Goal: Task Accomplishment & Management: Manage account settings

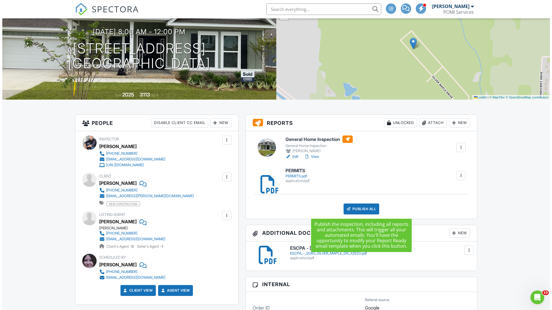
scroll to position [64, 0]
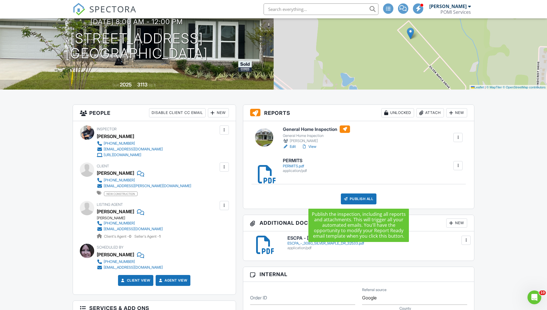
click at [351, 197] on div "Publish All" at bounding box center [359, 199] width 36 height 11
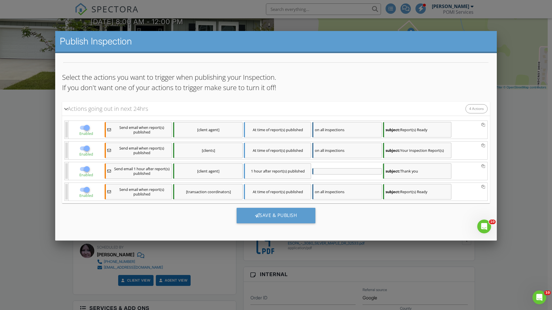
scroll to position [0, 0]
click at [269, 214] on div "Save & Publish" at bounding box center [275, 216] width 79 height 16
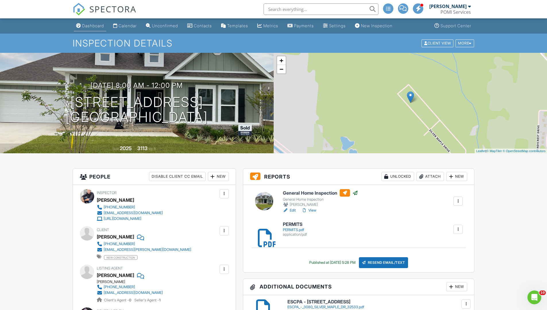
click at [91, 24] on div "Dashboard" at bounding box center [93, 25] width 22 height 5
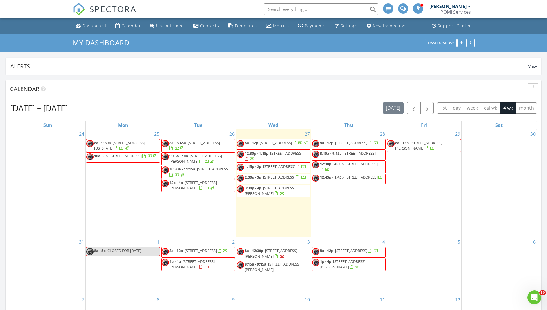
scroll to position [167, 310]
click at [274, 159] on span "1612 N 62nd Ave, Pensacola 32506" at bounding box center [274, 156] width 58 height 11
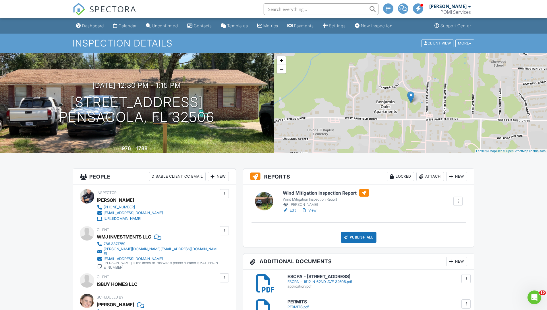
click at [95, 27] on div "Dashboard" at bounding box center [93, 25] width 22 height 5
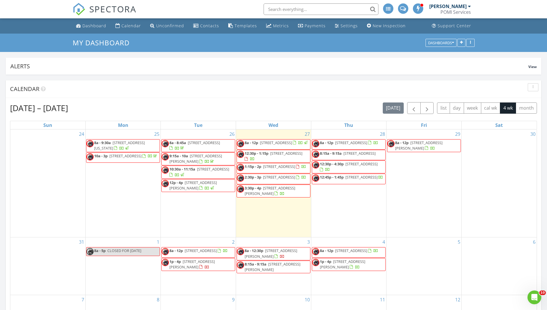
scroll to position [167, 310]
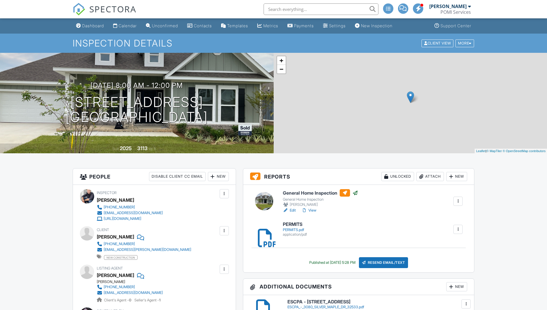
click at [292, 209] on link "Edit" at bounding box center [289, 211] width 13 height 6
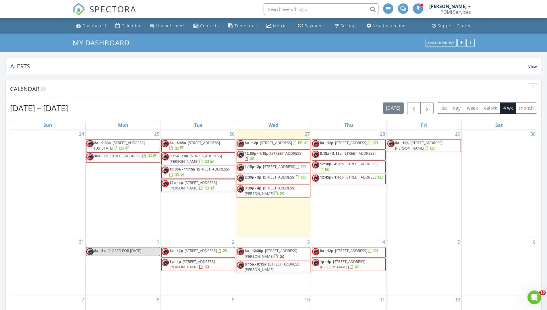
scroll to position [167, 310]
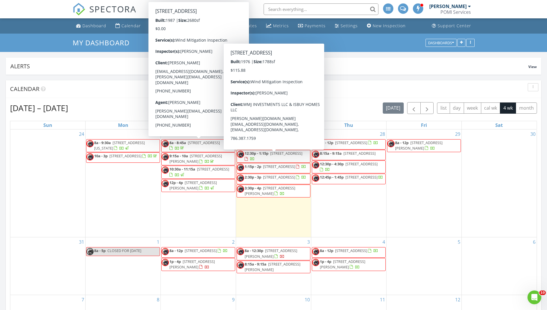
click at [270, 156] on span "1612 N 62nd Ave, Pensacola 32506" at bounding box center [286, 153] width 32 height 5
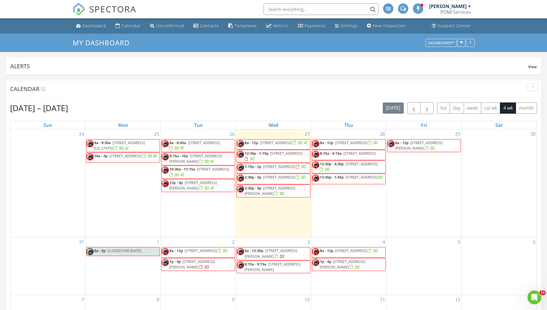
click at [259, 161] on div at bounding box center [273, 155] width 547 height 310
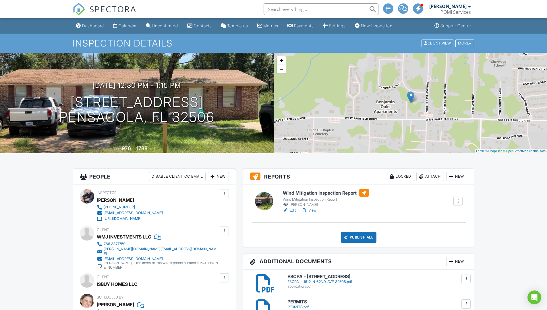
scroll to position [41, 0]
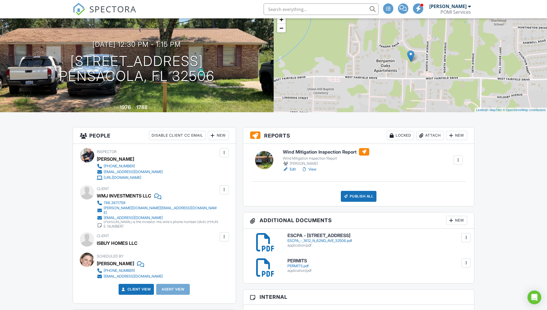
click at [294, 170] on link "Edit" at bounding box center [289, 170] width 13 height 6
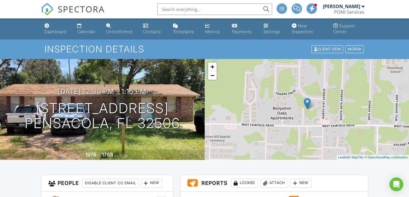
scroll to position [135, 0]
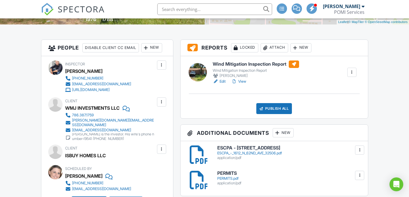
click at [225, 173] on h6 "PERMITS" at bounding box center [290, 172] width 144 height 5
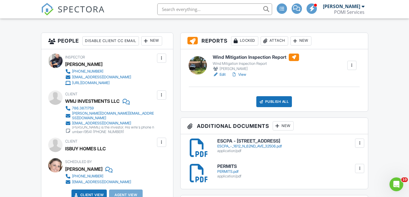
scroll to position [143, 0]
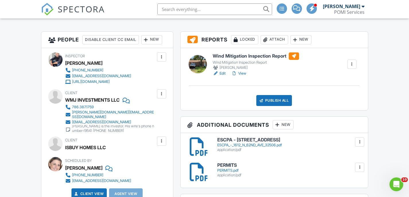
click at [226, 164] on h6 "PERMITS" at bounding box center [290, 164] width 144 height 5
click at [224, 73] on link "Edit" at bounding box center [219, 73] width 13 height 6
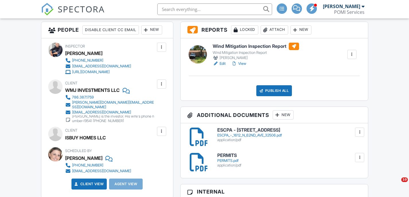
scroll to position [180, 0]
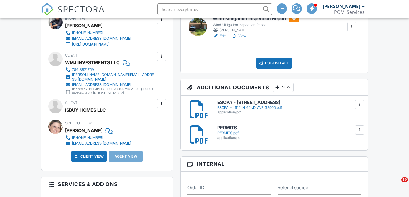
click at [226, 101] on h6 "ESCPA - [STREET_ADDRESS]" at bounding box center [290, 102] width 144 height 5
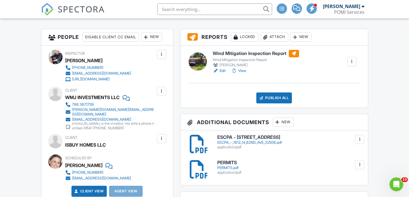
click at [225, 70] on link "Edit" at bounding box center [219, 71] width 13 height 6
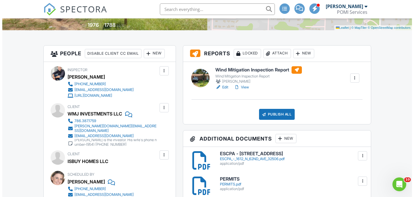
scroll to position [151, 0]
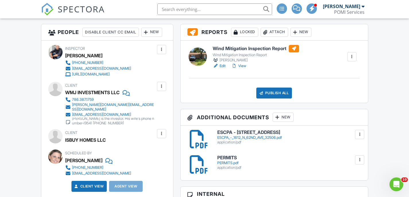
click at [284, 117] on div "New" at bounding box center [283, 116] width 21 height 9
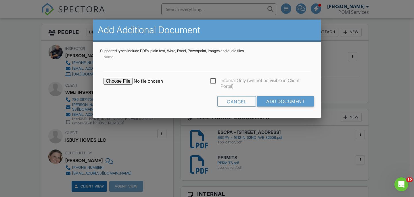
click at [121, 81] on input "file" at bounding box center [152, 81] width 98 height 7
type input "C:\fakepath\Plywood Clip Reference.pdf"
click at [268, 102] on input "Add Document" at bounding box center [285, 101] width 57 height 10
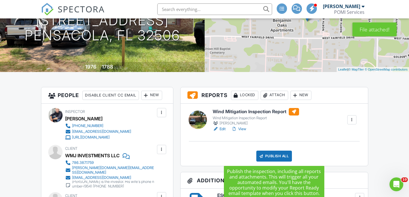
click at [270, 153] on div "Publish All" at bounding box center [275, 155] width 36 height 11
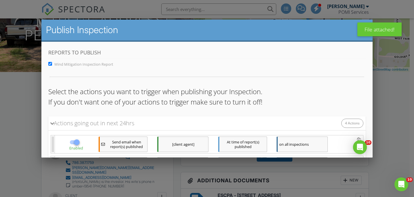
scroll to position [99, 0]
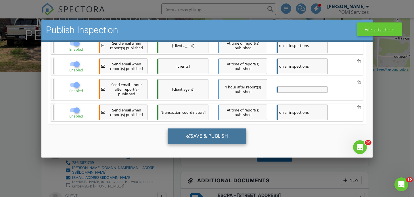
click at [212, 138] on div "Save & Publish" at bounding box center [207, 136] width 79 height 16
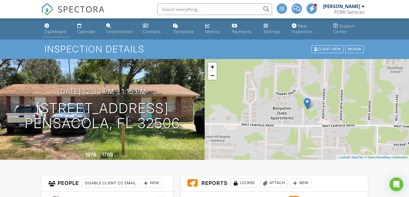
click at [59, 34] on div "Dashboard" at bounding box center [56, 31] width 22 height 5
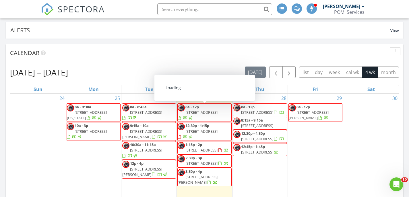
scroll to position [43, 0]
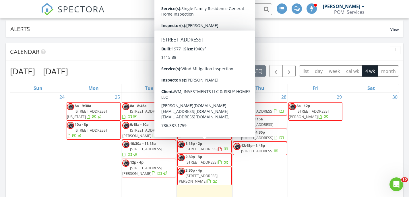
click at [203, 148] on span "1613 N 62nd Ave, Pensacola 32506" at bounding box center [202, 148] width 32 height 5
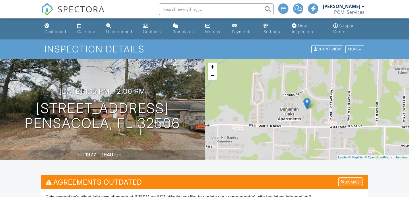
scroll to position [47, 0]
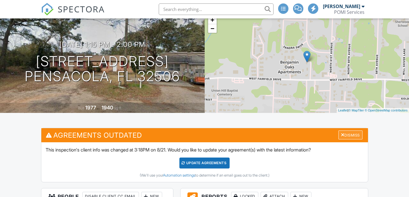
click at [342, 133] on div at bounding box center [343, 134] width 4 height 5
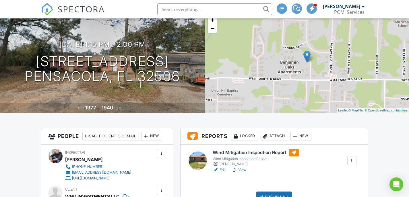
click at [222, 168] on link "Edit" at bounding box center [219, 170] width 13 height 6
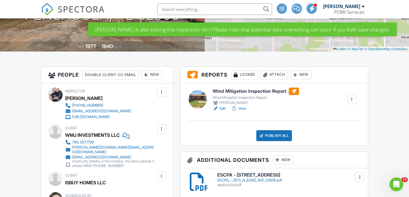
click at [267, 143] on div "Wind Mitigation Inspection Report Wind Mitigation Inspection Report Richard Hoo…" at bounding box center [275, 114] width 188 height 62
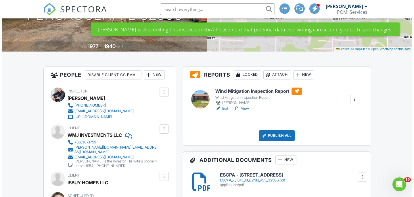
scroll to position [147, 0]
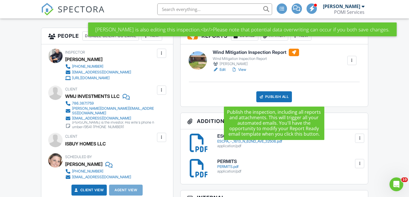
click at [271, 97] on div "Publish All" at bounding box center [275, 96] width 36 height 11
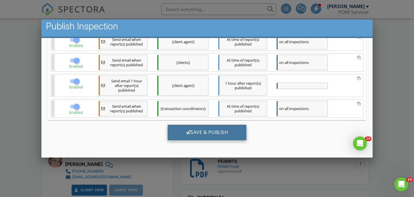
scroll to position [0, 0]
click at [186, 131] on div at bounding box center [188, 132] width 5 height 5
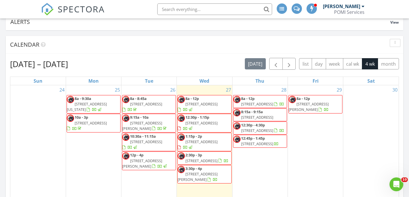
scroll to position [75, 0]
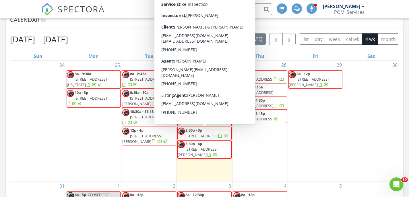
click at [204, 136] on span "[STREET_ADDRESS]" at bounding box center [202, 135] width 32 height 5
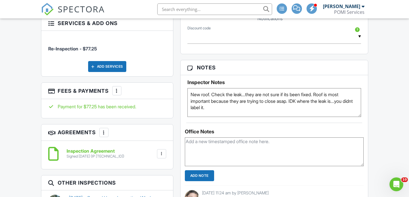
scroll to position [498, 0]
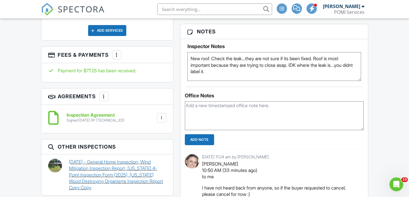
click at [131, 161] on link "08/19/2025 - General Home Inspection, Wind Mitigation Inspection Report, Florid…" at bounding box center [117, 174] width 97 height 32
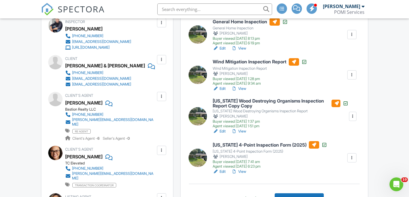
click at [224, 171] on link "Edit" at bounding box center [219, 171] width 13 height 6
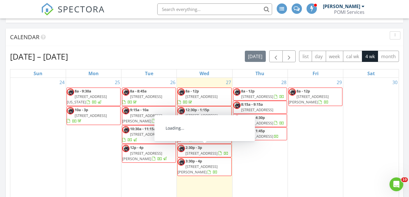
click at [206, 152] on span "12615 Meadson Rd, Pensacola 32506" at bounding box center [202, 152] width 32 height 5
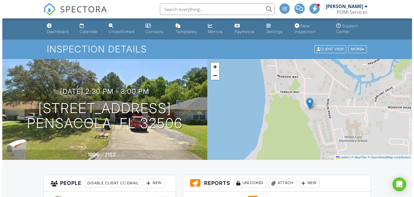
scroll to position [55, 0]
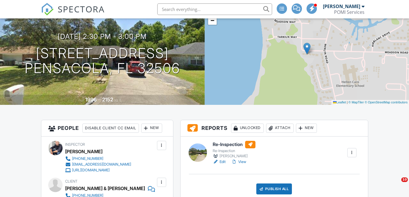
click at [277, 129] on div "Attach" at bounding box center [280, 127] width 28 height 9
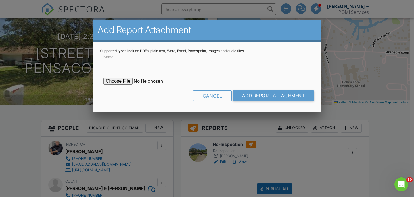
scroll to position [0, 0]
click at [123, 82] on input "file" at bounding box center [152, 81] width 98 height 7
type input "C:\fakepath\12615_Meadson_Rd___Wind_Mitigation_Inspection_Report.pdf"
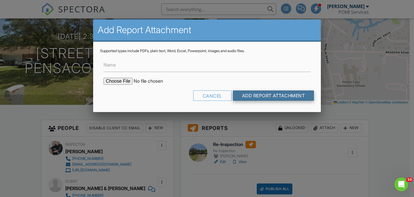
click at [264, 96] on input "Add Report Attachment" at bounding box center [273, 95] width 81 height 10
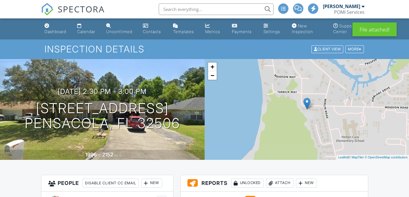
scroll to position [64, 0]
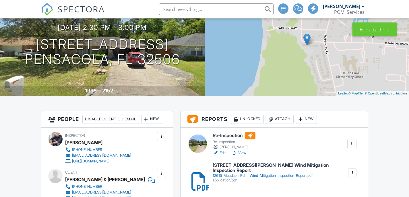
click at [269, 120] on div at bounding box center [271, 119] width 6 height 6
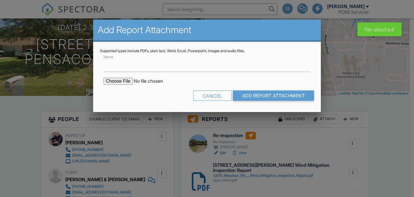
click at [122, 80] on input "file" at bounding box center [152, 81] width 98 height 7
type input "C:\fakepath\12615_Meadson_Rd___Florida_4_Point_Inspection_Form__2025_.pdf"
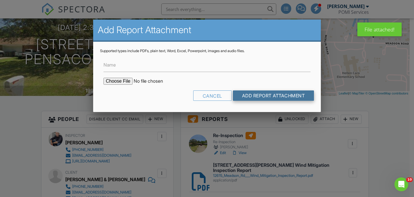
click at [284, 96] on input "Add Report Attachment" at bounding box center [273, 95] width 81 height 10
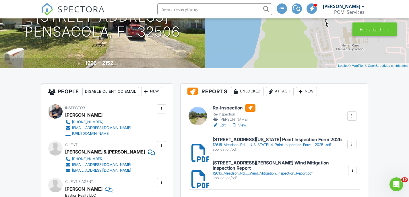
click at [246, 165] on h6 "[STREET_ADDRESS][PERSON_NAME] Wind Mitigation Inspection Report" at bounding box center [280, 165] width 135 height 10
click at [239, 166] on h6 "[STREET_ADDRESS][PERSON_NAME] Wind Mitigation Inspection Report" at bounding box center [280, 165] width 135 height 10
click at [224, 126] on link "Edit" at bounding box center [219, 125] width 13 height 6
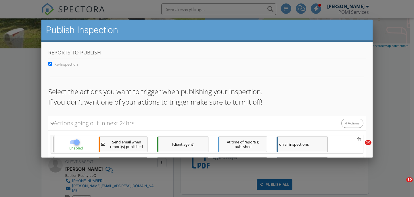
scroll to position [99, 0]
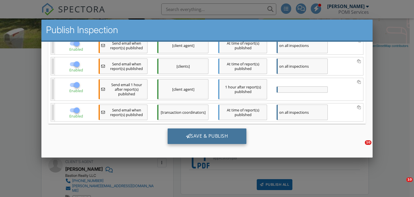
click at [201, 134] on div "Save & Publish" at bounding box center [207, 136] width 79 height 16
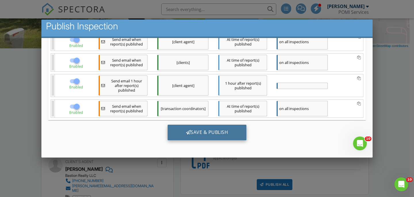
scroll to position [0, 0]
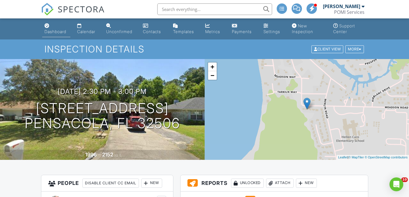
click at [57, 30] on div "Dashboard" at bounding box center [56, 31] width 22 height 5
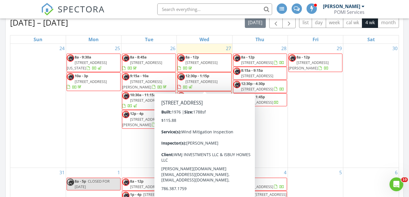
click at [136, 149] on div "26 8a - 8:45a 106 Windlake Ct, Niceville 32578 9:15a - 10a 423 Davenport Ave, V…" at bounding box center [149, 106] width 55 height 124
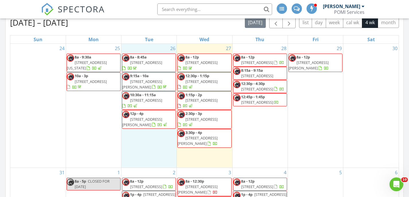
click at [198, 137] on span "5840 Crepe Myrtle Ln, Milton 32570" at bounding box center [198, 140] width 40 height 11
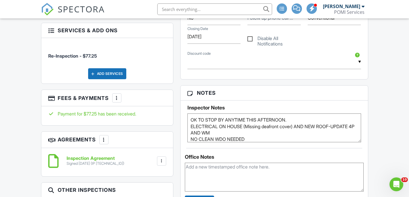
scroll to position [533, 0]
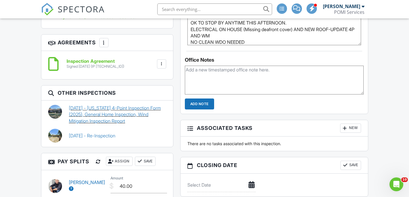
click at [117, 116] on link "07/31/2025 - Florida 4-Point Inspection Form (2025), General Home Inspection, W…" at bounding box center [117, 114] width 97 height 19
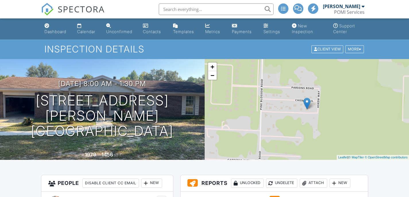
scroll to position [145, 0]
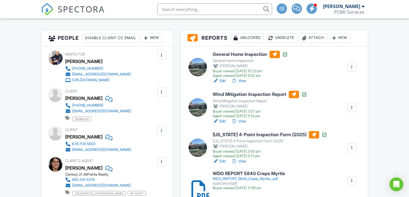
click at [224, 161] on link "Edit" at bounding box center [219, 161] width 13 height 6
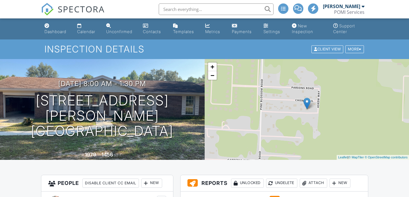
scroll to position [195, 0]
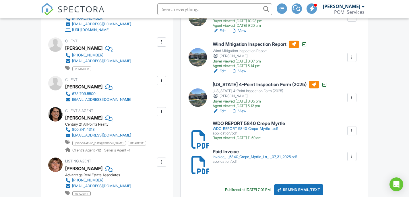
click at [244, 110] on link "View" at bounding box center [239, 111] width 15 height 6
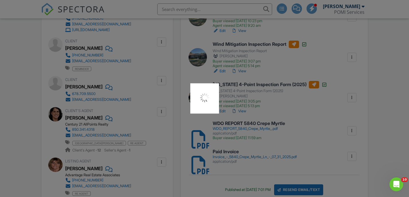
scroll to position [0, 0]
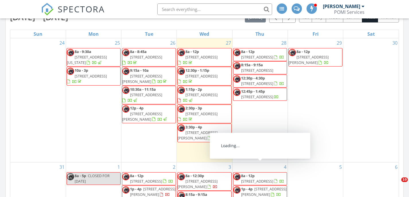
scroll to position [167, 230]
click at [204, 132] on span "5840 Crepe Myrtle Ln, Milton 32570" at bounding box center [198, 135] width 40 height 11
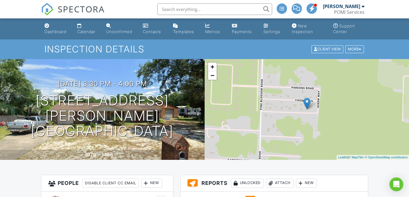
click at [279, 178] on div "Attach" at bounding box center [280, 182] width 28 height 9
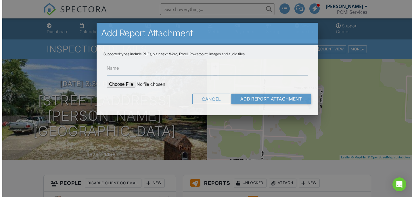
scroll to position [99, 0]
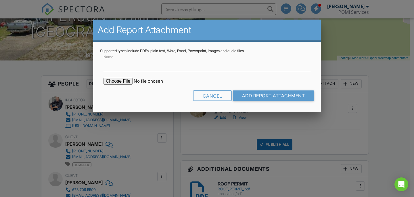
click at [114, 81] on input "file" at bounding box center [152, 81] width 98 height 7
type input "C:\fakepath\5840_Crepe_Myrtle_Ln___Florida_4_Point_Inspection_Form__2025_.pdf"
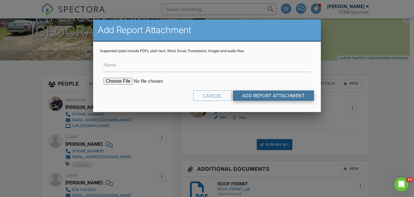
click at [274, 99] on input "Add Report Attachment" at bounding box center [273, 95] width 81 height 10
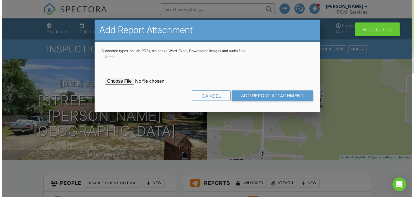
scroll to position [113, 0]
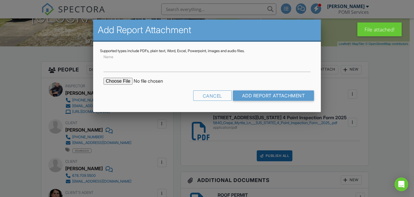
click at [119, 81] on input "file" at bounding box center [152, 81] width 98 height 7
type input "C:\fakepath\5840_Crepe_Myrtle_Ln___Wind_Mitigation_Inspection_Report.pdf"
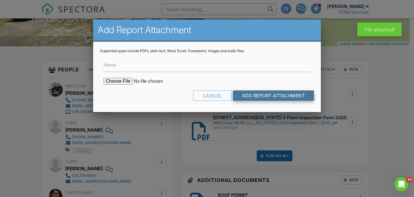
click at [278, 97] on input "Add Report Attachment" at bounding box center [273, 95] width 81 height 10
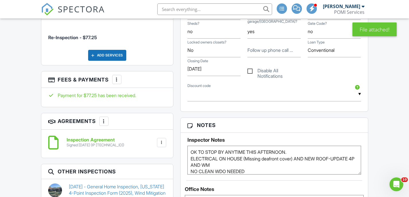
scroll to position [558, 0]
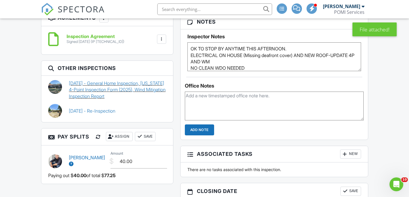
click at [114, 89] on link "07/31/2025 - General Home Inspection, Florida 4-Point Inspection Form (2025), W…" at bounding box center [117, 89] width 97 height 19
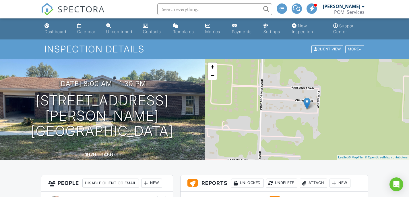
scroll to position [182, 0]
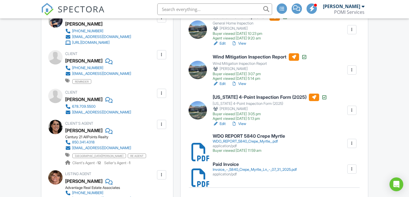
click at [222, 122] on link "Edit" at bounding box center [219, 124] width 13 height 6
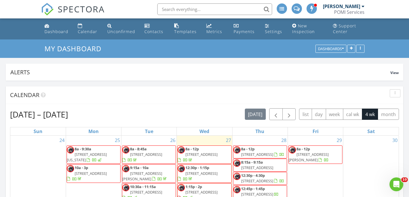
scroll to position [45, 0]
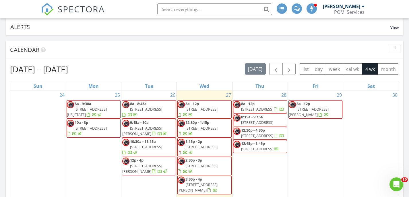
click at [208, 182] on span "[STREET_ADDRESS][PERSON_NAME]" at bounding box center [198, 187] width 40 height 11
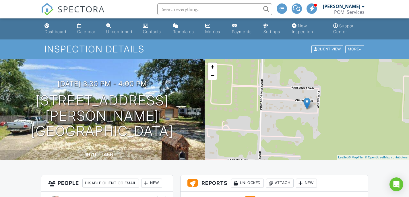
scroll to position [178, 0]
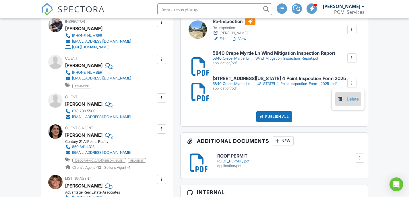
click at [350, 98] on link "Delete" at bounding box center [348, 99] width 21 height 6
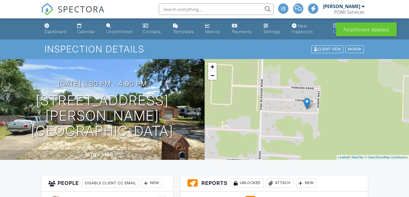
click at [280, 178] on div "Attach" at bounding box center [280, 182] width 28 height 9
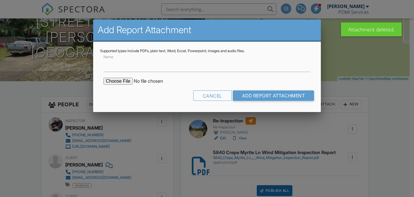
click at [123, 81] on input "file" at bounding box center [152, 81] width 98 height 7
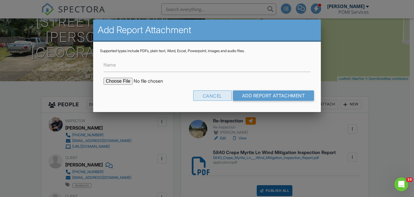
click at [195, 95] on div "Cancel" at bounding box center [212, 95] width 39 height 10
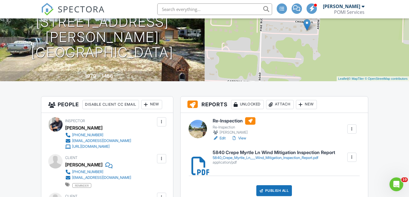
click at [272, 104] on div at bounding box center [271, 104] width 6 height 6
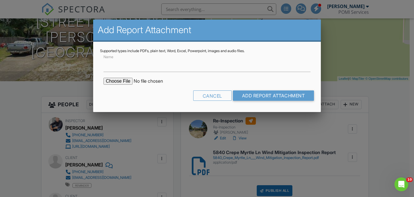
click at [121, 81] on input "file" at bounding box center [152, 81] width 98 height 7
type input "C:\fakepath\5840_Crepe_Myrtle_Ln___Florida_4_Point_Inspection_Form__2025_.pdf"
click at [278, 95] on input "Add Report Attachment" at bounding box center [273, 95] width 81 height 10
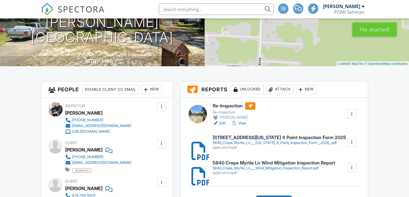
scroll to position [93, 0]
click at [260, 136] on h6 "[STREET_ADDRESS][US_STATE] 4 Point Inspection Form 2025" at bounding box center [280, 137] width 134 height 5
click at [224, 122] on link "Edit" at bounding box center [219, 123] width 13 height 6
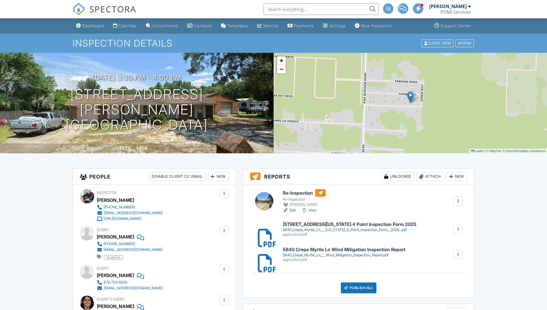
scroll to position [80, 0]
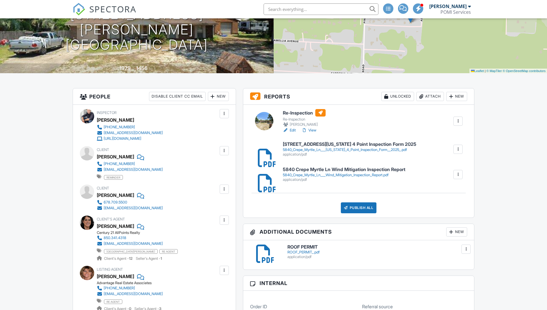
click at [310, 130] on link "View" at bounding box center [309, 131] width 15 height 6
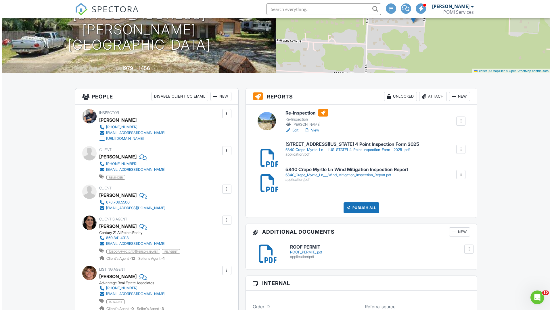
scroll to position [0, 0]
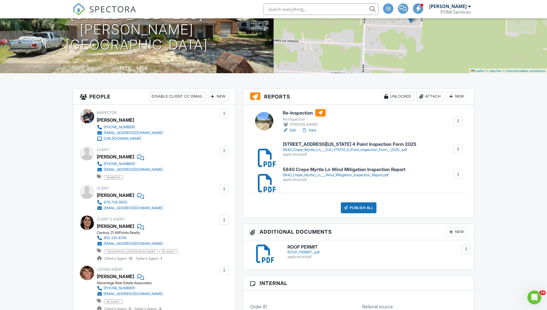
click at [354, 206] on div "Publish All" at bounding box center [359, 208] width 36 height 11
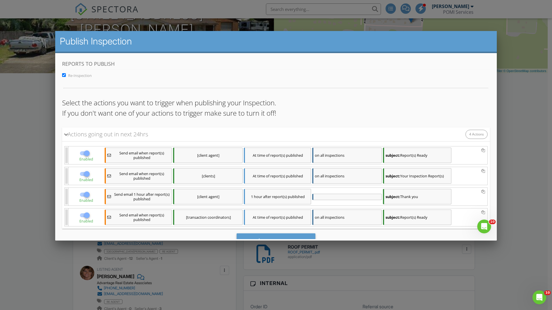
scroll to position [26, 0]
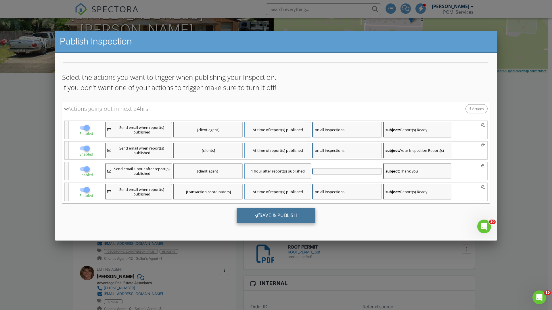
click at [278, 217] on div "Save & Publish" at bounding box center [275, 216] width 79 height 16
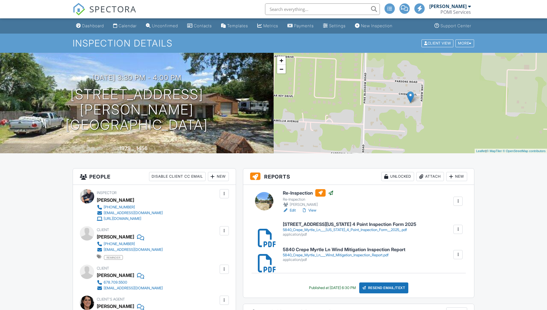
click at [98, 27] on div "Dashboard" at bounding box center [93, 25] width 22 height 5
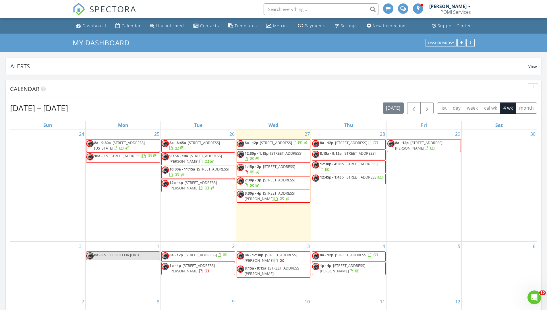
click at [343, 145] on span "[STREET_ADDRESS]" at bounding box center [351, 142] width 32 height 5
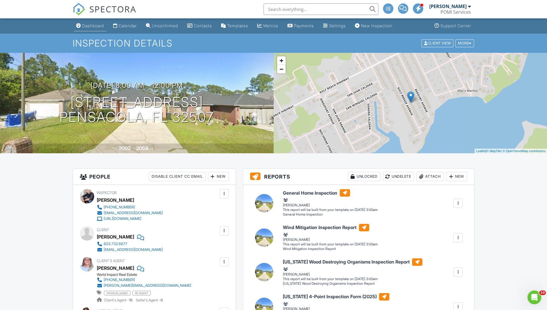
click at [93, 26] on div "Dashboard" at bounding box center [93, 25] width 22 height 5
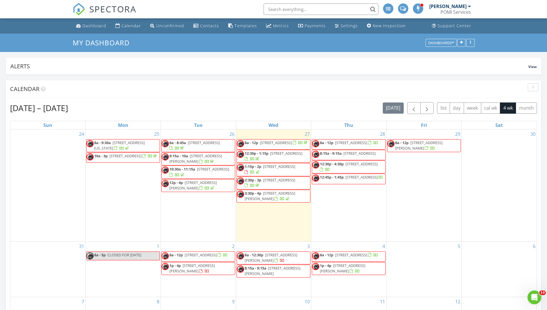
scroll to position [167, 310]
click at [343, 167] on span "12:30p - 4:30p" at bounding box center [332, 163] width 24 height 5
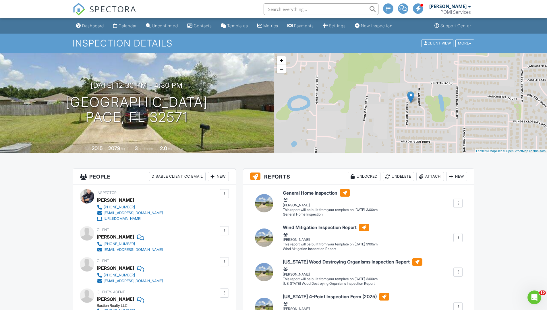
click at [89, 25] on div "Dashboard" at bounding box center [93, 25] width 22 height 5
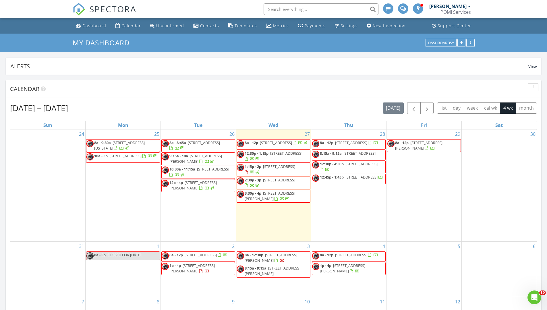
scroll to position [167, 310]
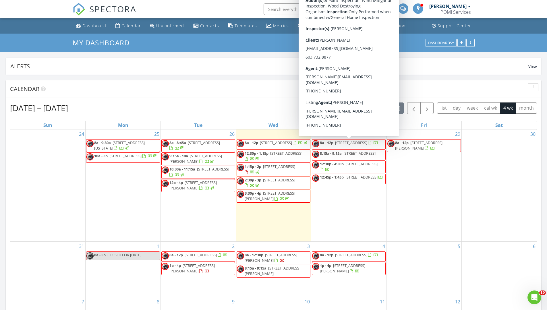
click at [344, 143] on span "[STREET_ADDRESS]" at bounding box center [351, 142] width 32 height 5
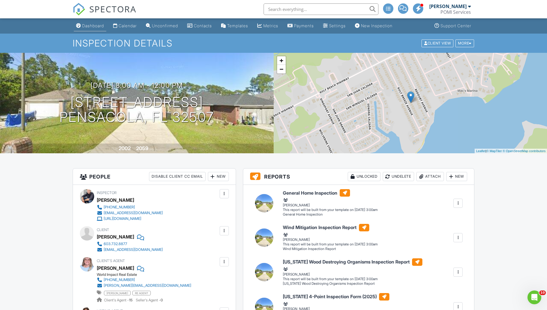
click at [88, 26] on div "Dashboard" at bounding box center [93, 25] width 22 height 5
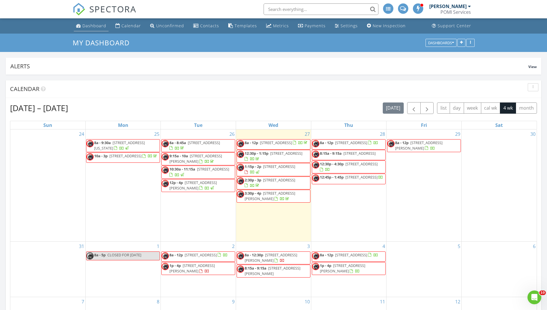
scroll to position [167, 310]
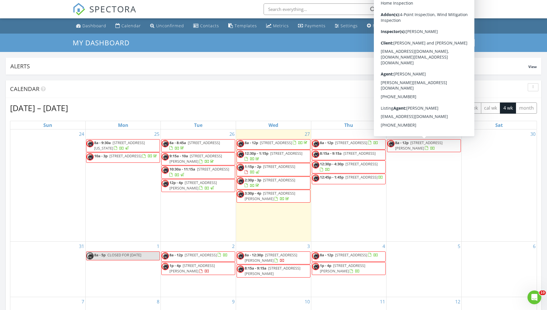
click at [409, 143] on span "8a - 12p" at bounding box center [402, 142] width 14 height 5
